Goal: Information Seeking & Learning: Check status

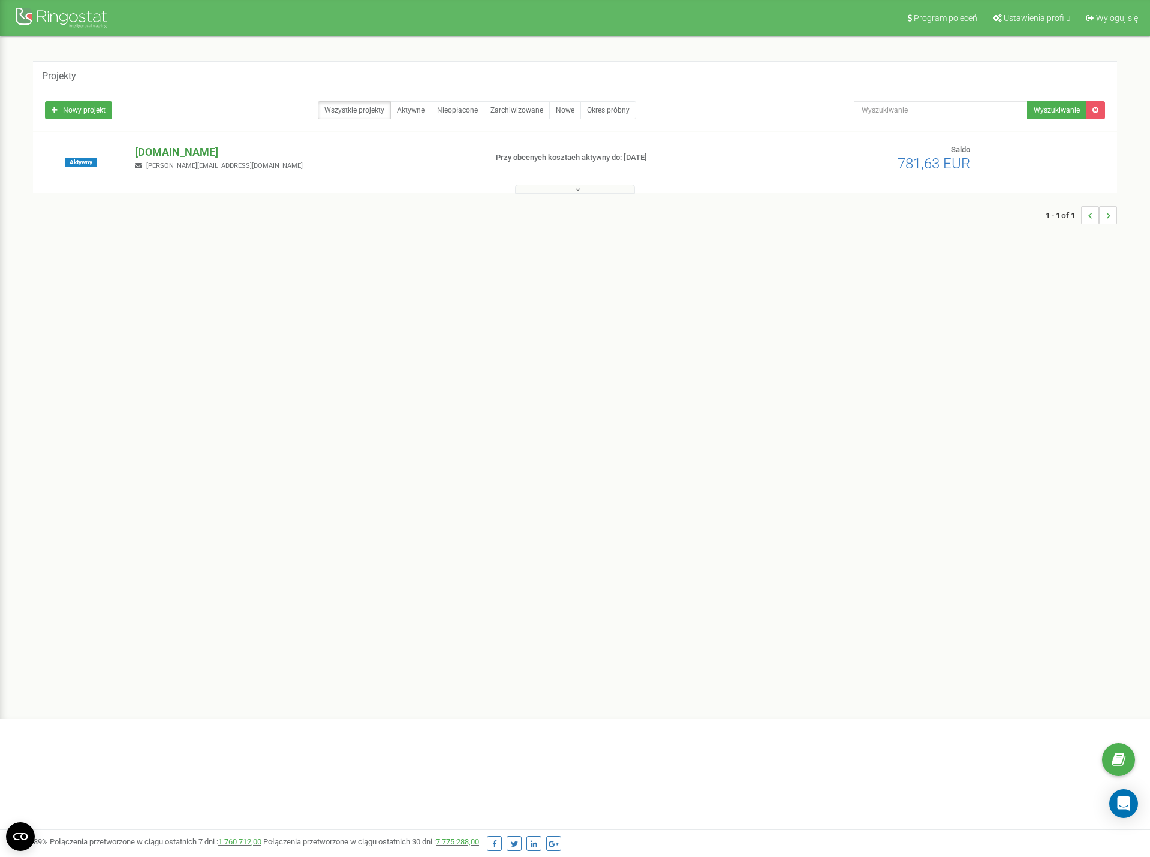
click at [156, 158] on p "[DOMAIN_NAME]" at bounding box center [305, 152] width 341 height 16
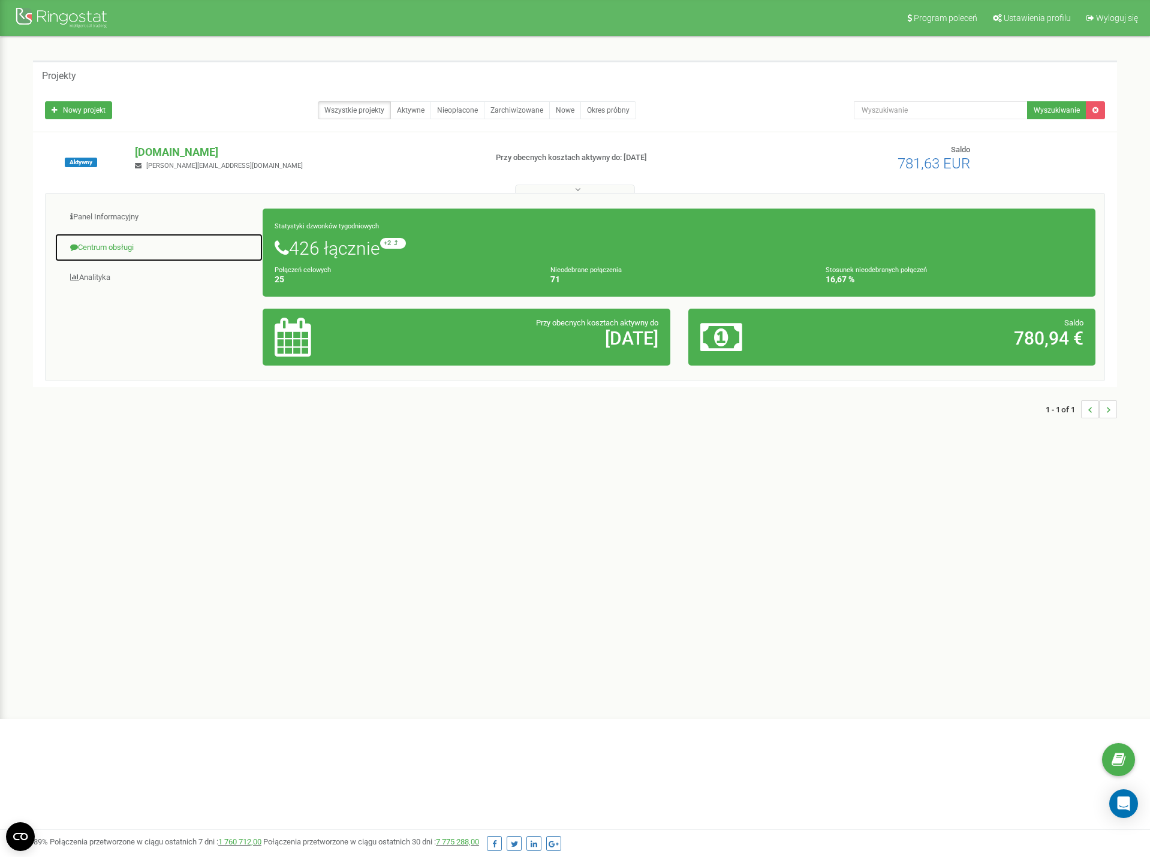
drag, startPoint x: 86, startPoint y: 245, endPoint x: 114, endPoint y: 255, distance: 29.8
click at [86, 245] on link "Centrum obsługi" at bounding box center [159, 247] width 209 height 29
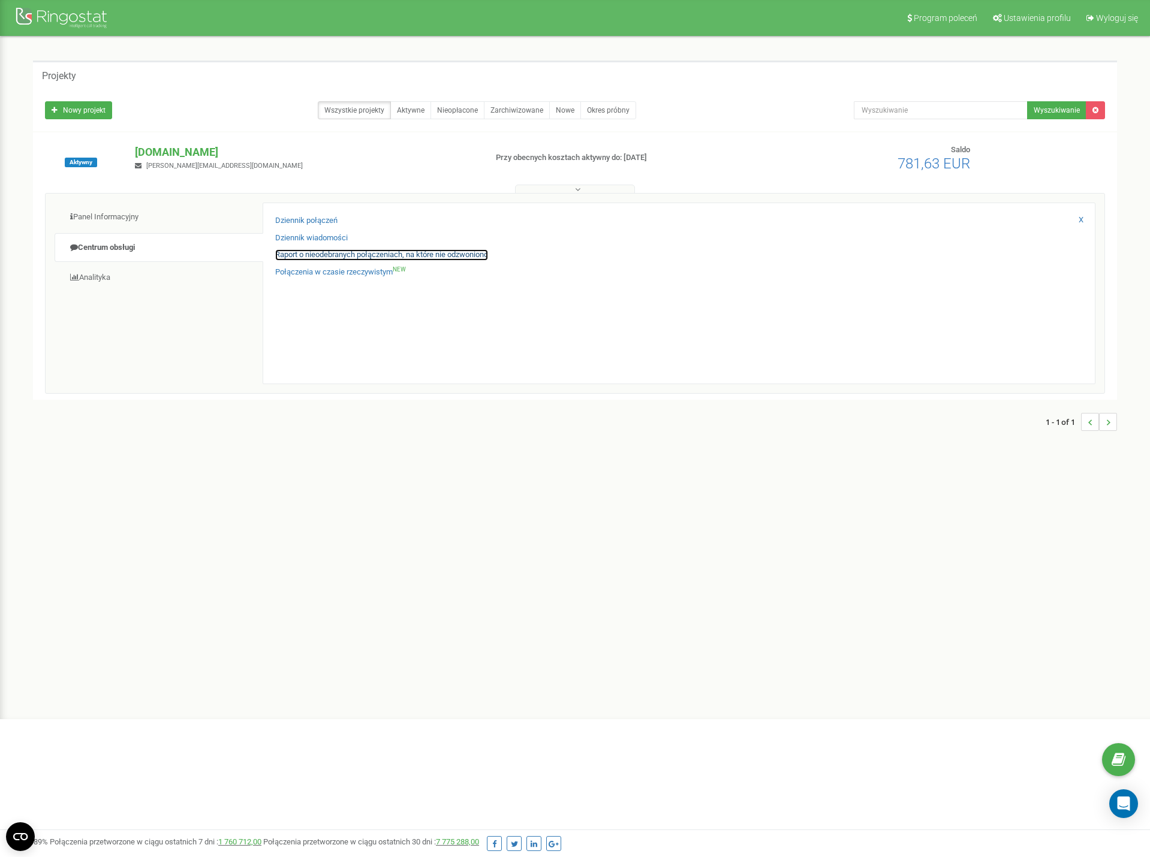
click at [314, 255] on link "Raport o nieodebranych połączeniach, na które nie odzwoniono" at bounding box center [381, 254] width 213 height 11
